Goal: Task Accomplishment & Management: Manage account settings

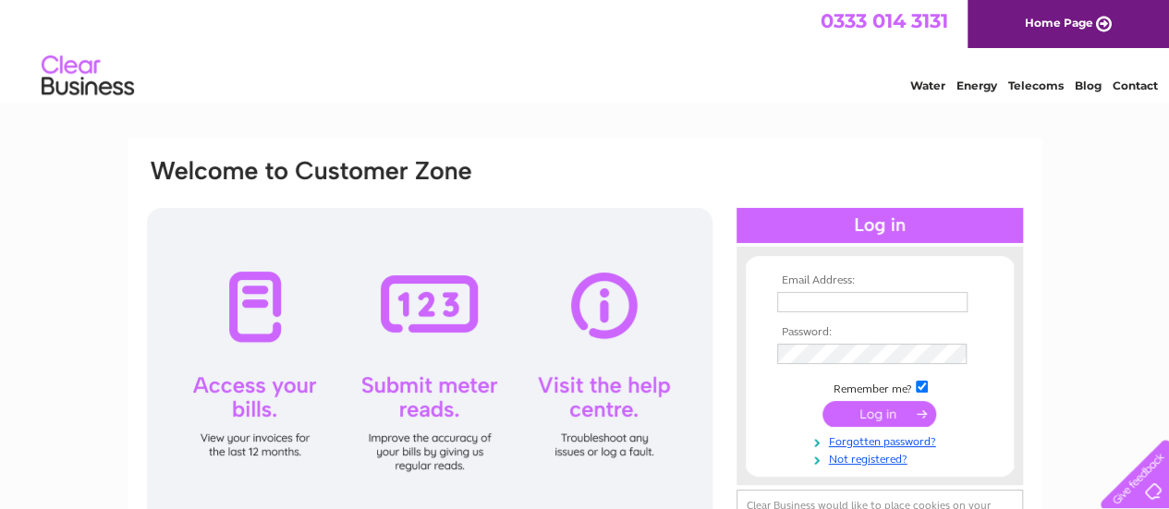
click at [874, 300] on input "text" at bounding box center [872, 302] width 190 height 20
type input "admin@padltd.co.uk"
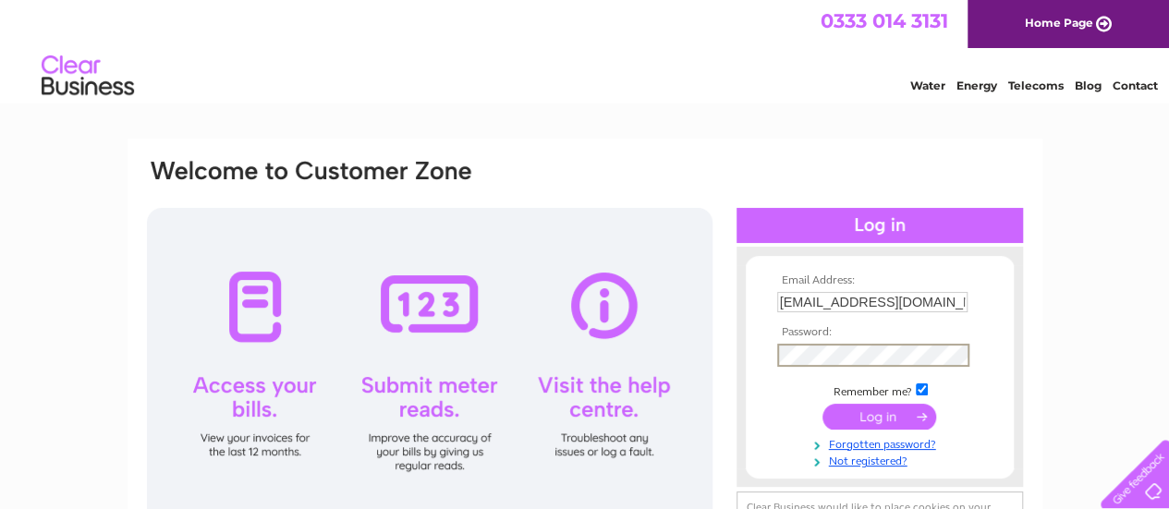
click at [823, 404] on input "submit" at bounding box center [880, 417] width 114 height 26
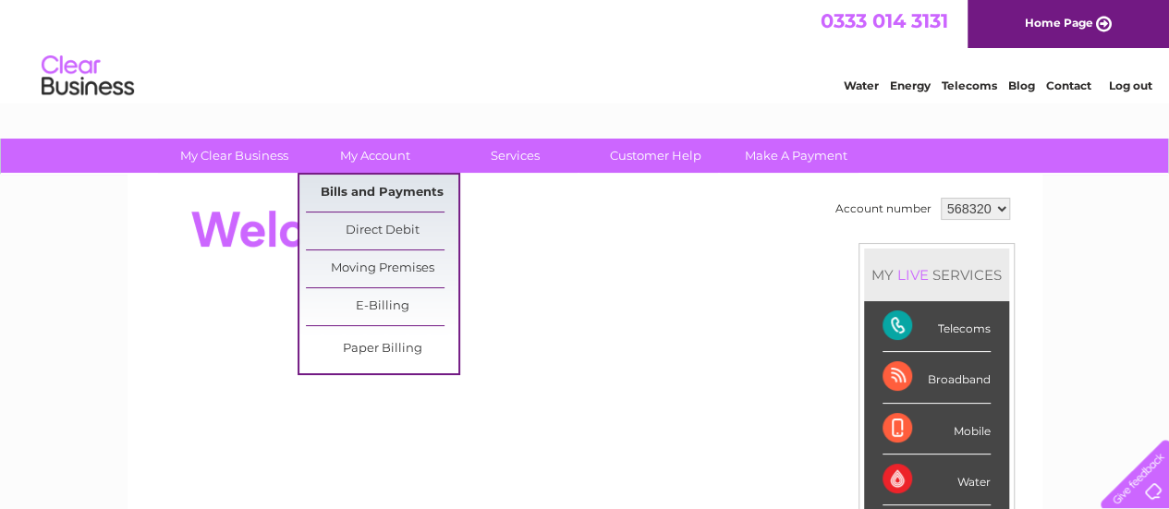
click at [357, 190] on link "Bills and Payments" at bounding box center [382, 193] width 153 height 37
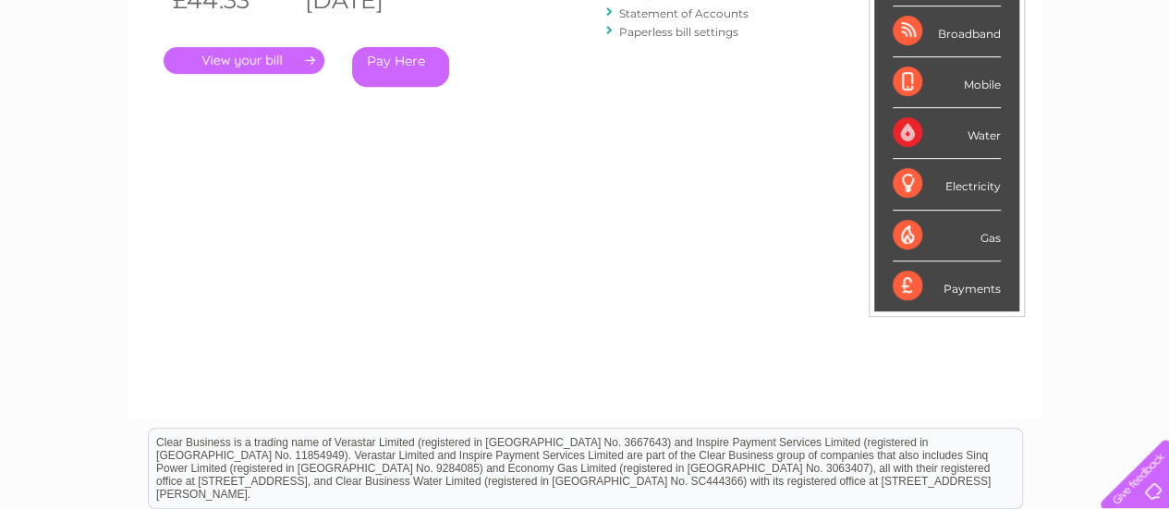
scroll to position [370, 0]
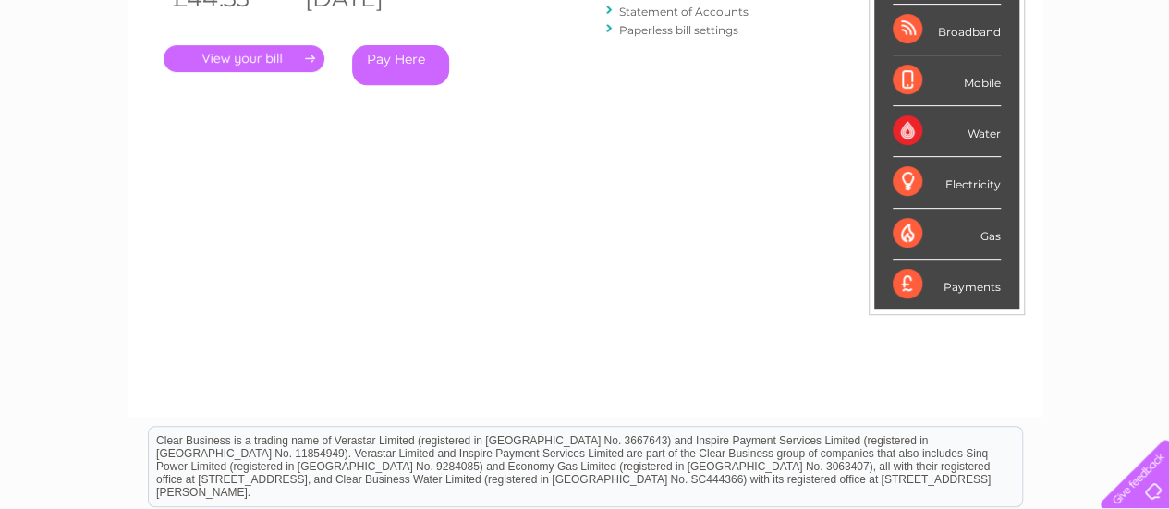
click at [247, 55] on link "." at bounding box center [244, 58] width 161 height 27
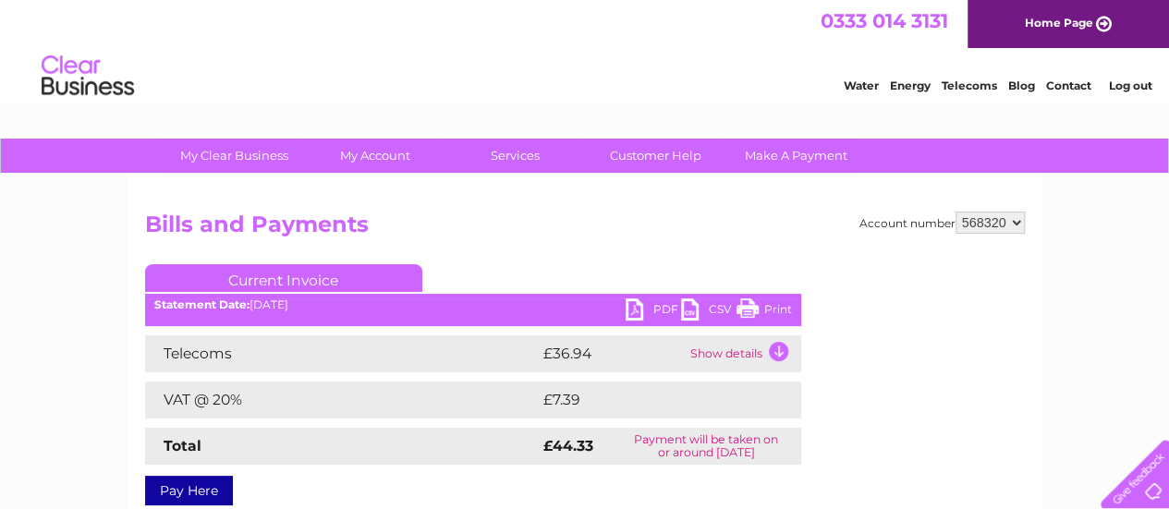
click at [648, 312] on link "PDF" at bounding box center [653, 312] width 55 height 27
